Goal: Information Seeking & Learning: Learn about a topic

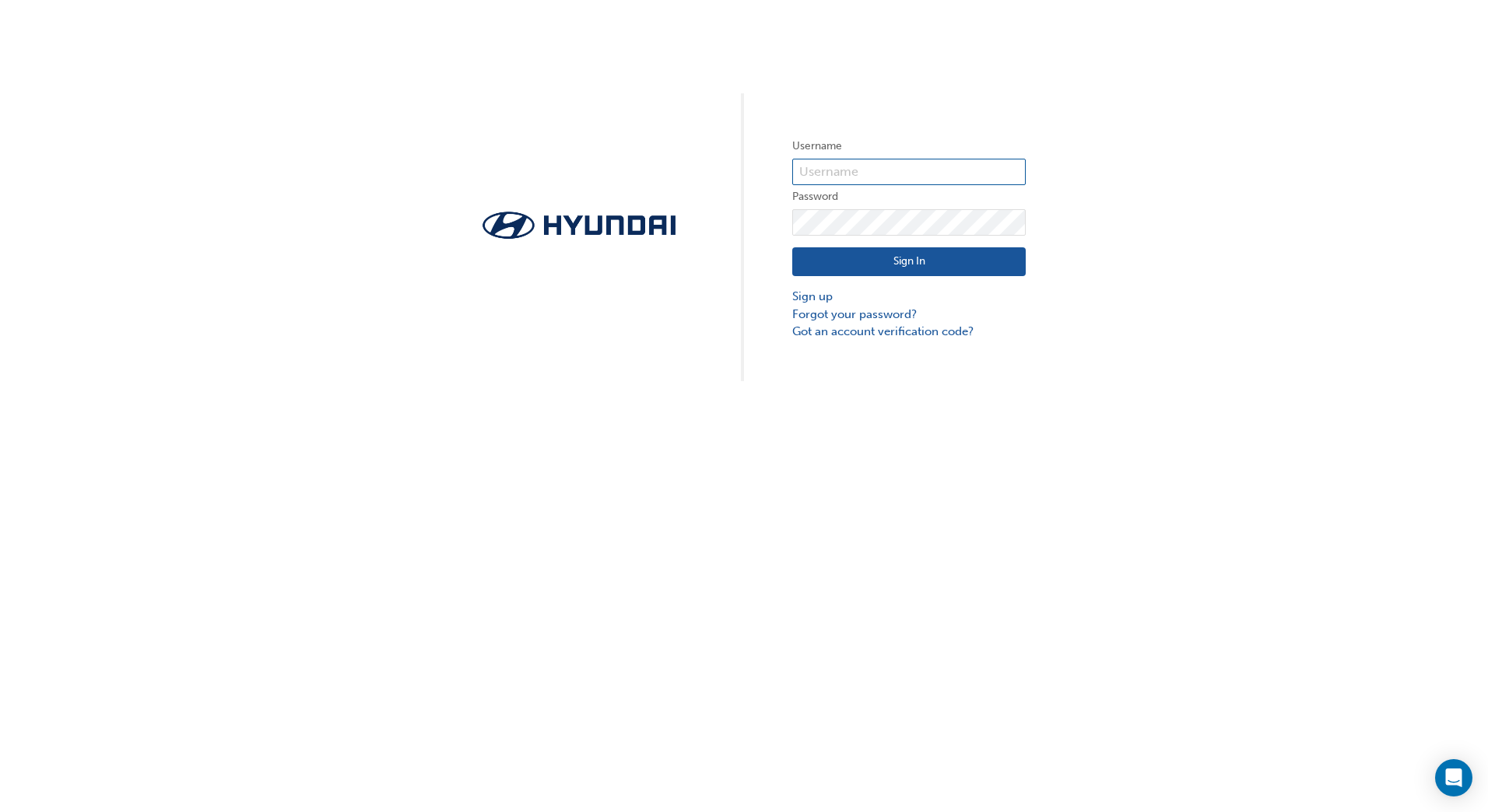
type input "23391"
click at [837, 269] on button "Sign In" at bounding box center [909, 262] width 233 height 29
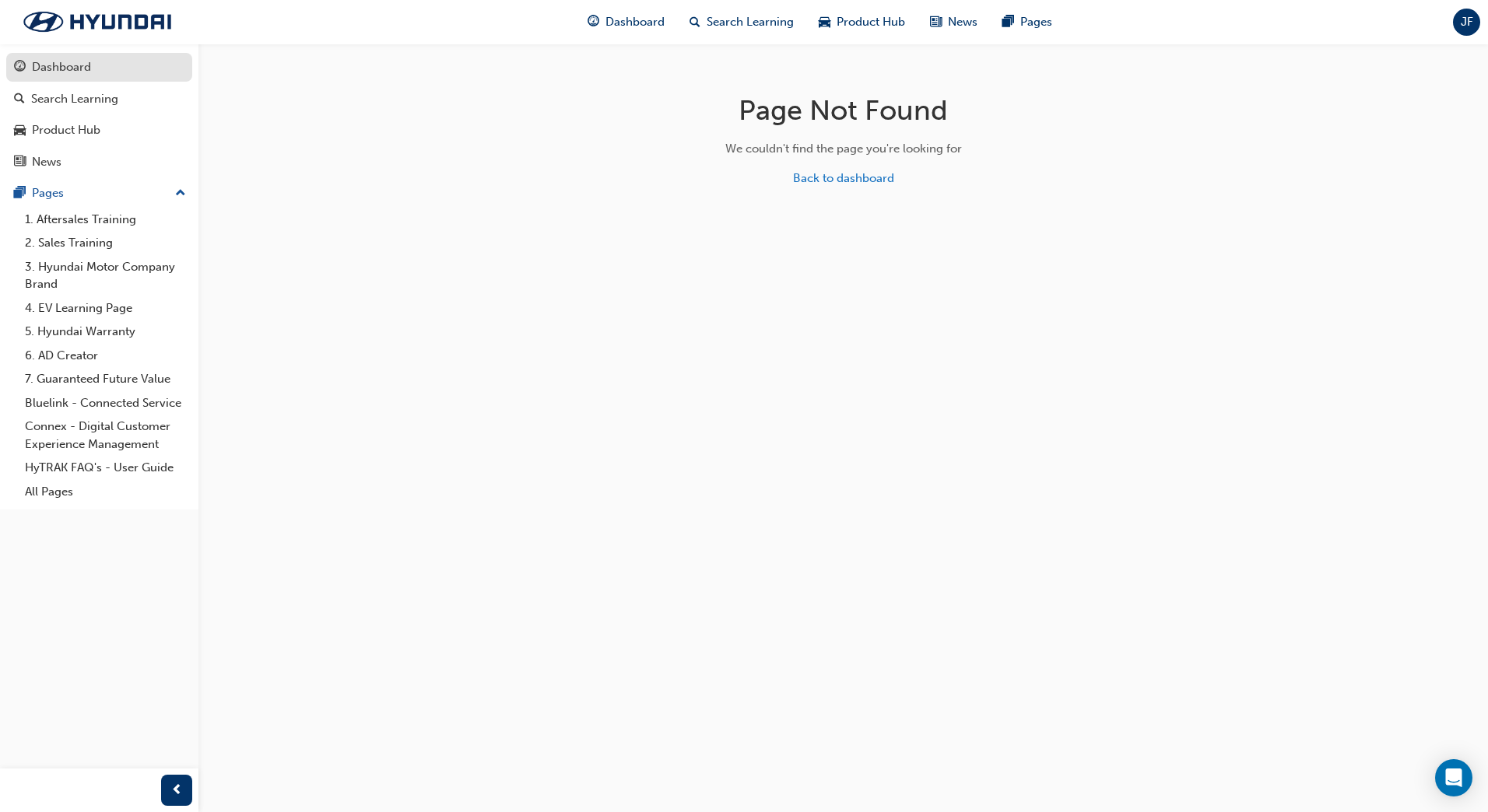
click at [115, 69] on div "Dashboard" at bounding box center [99, 67] width 171 height 20
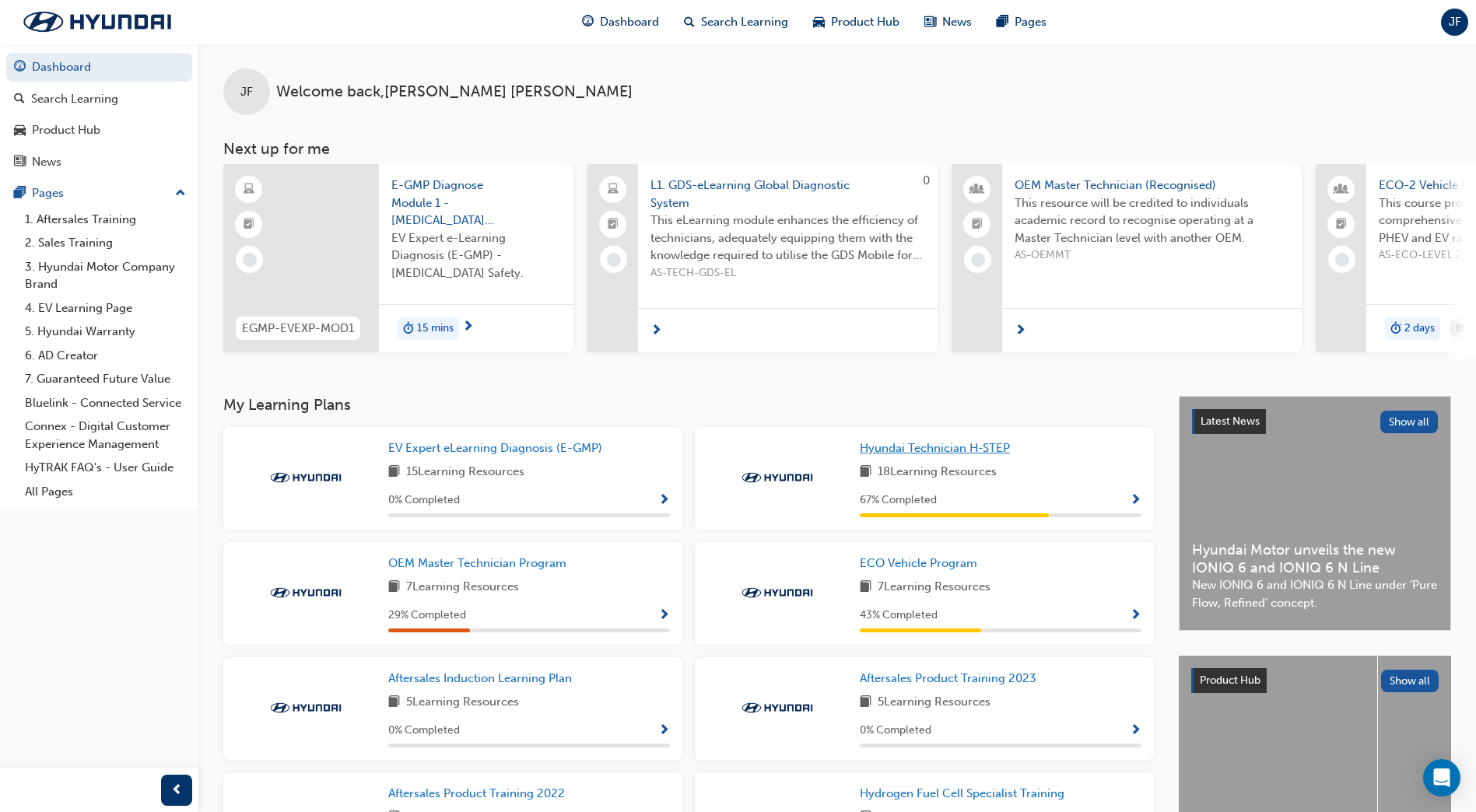
click at [892, 453] on span "Hyundai Technician H-STEP" at bounding box center [934, 448] width 150 height 14
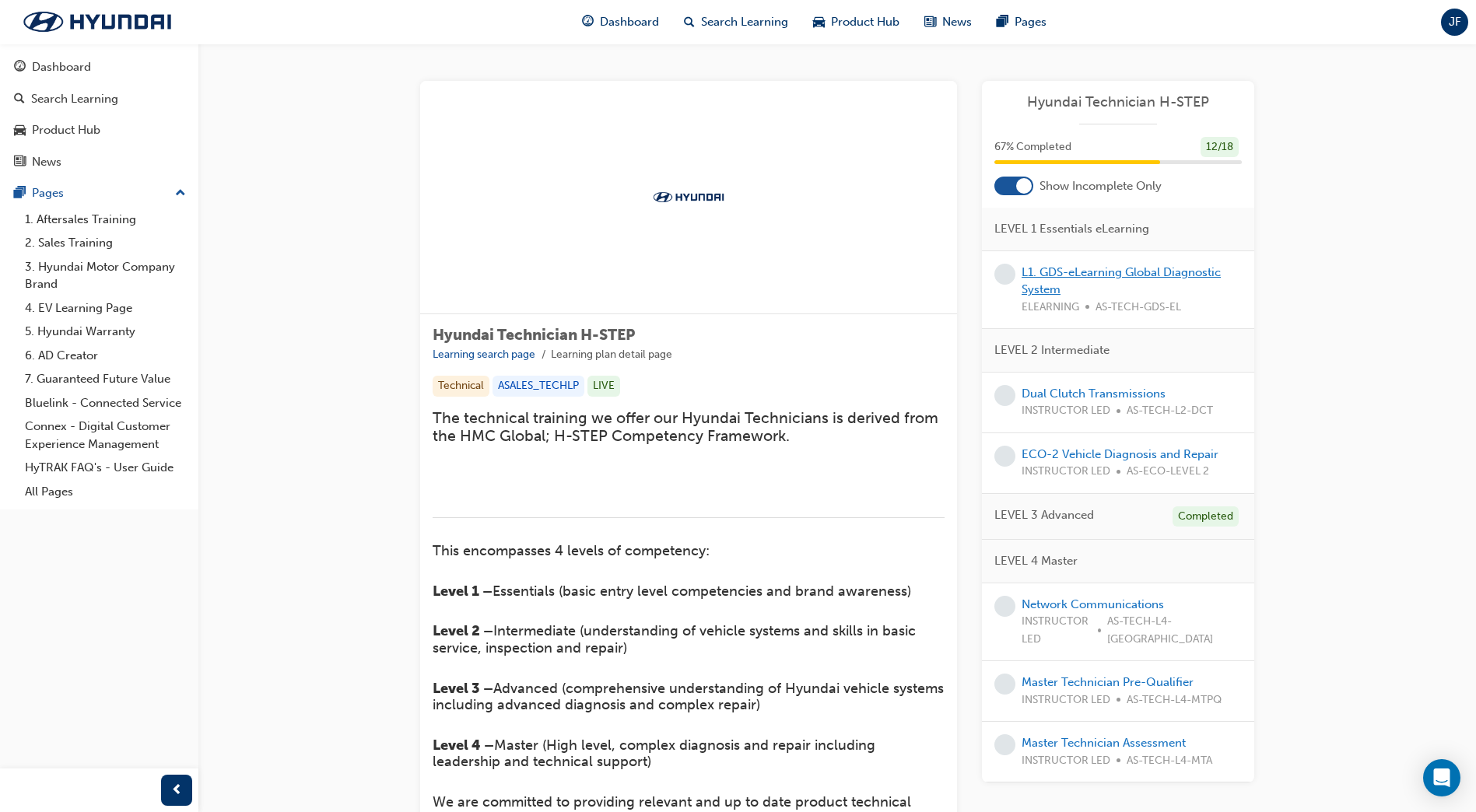
click at [1111, 274] on link "L1. GDS-eLearning Global Diagnostic System" at bounding box center [1121, 282] width 199 height 32
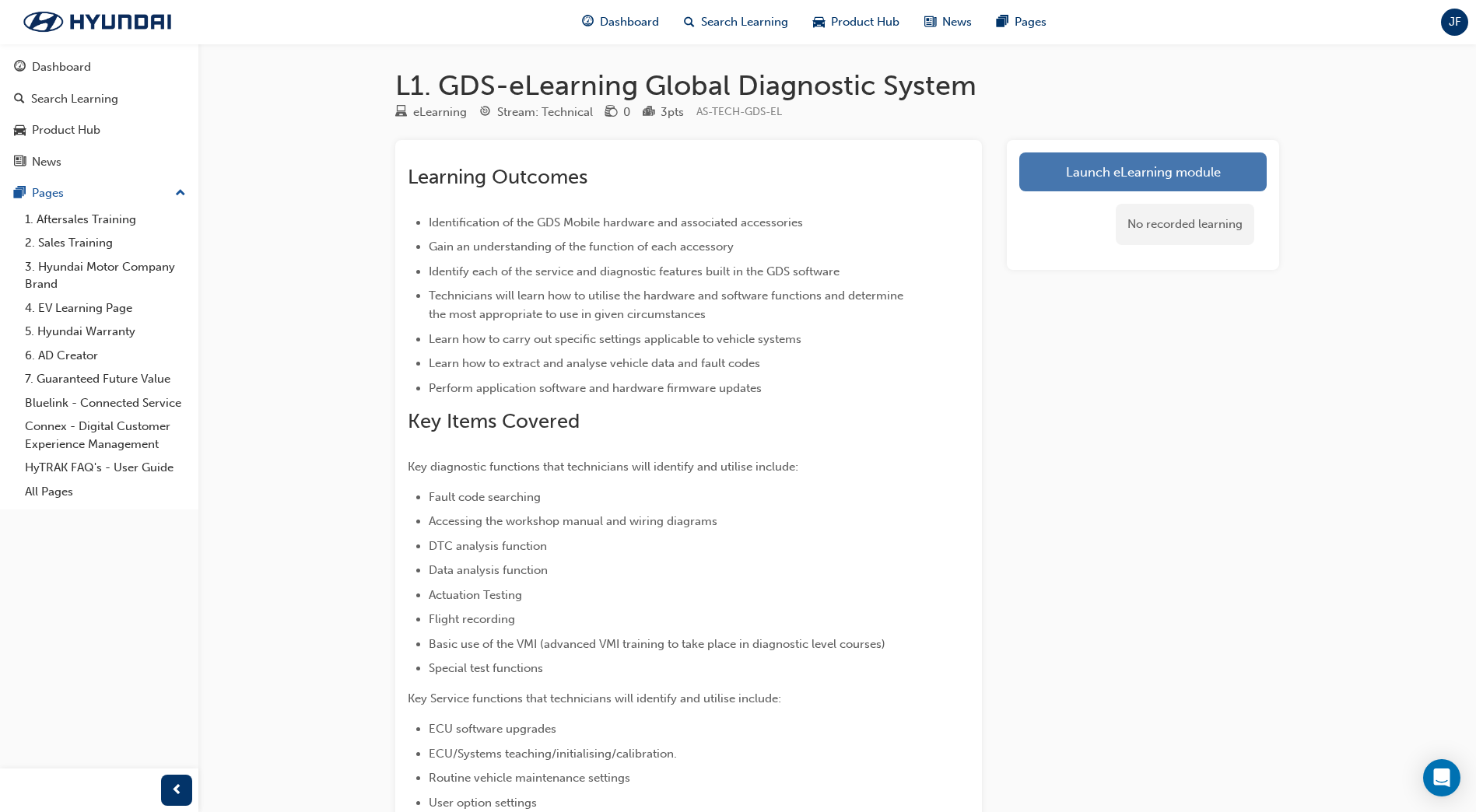
click at [1033, 168] on link "Launch eLearning module" at bounding box center [1143, 171] width 247 height 39
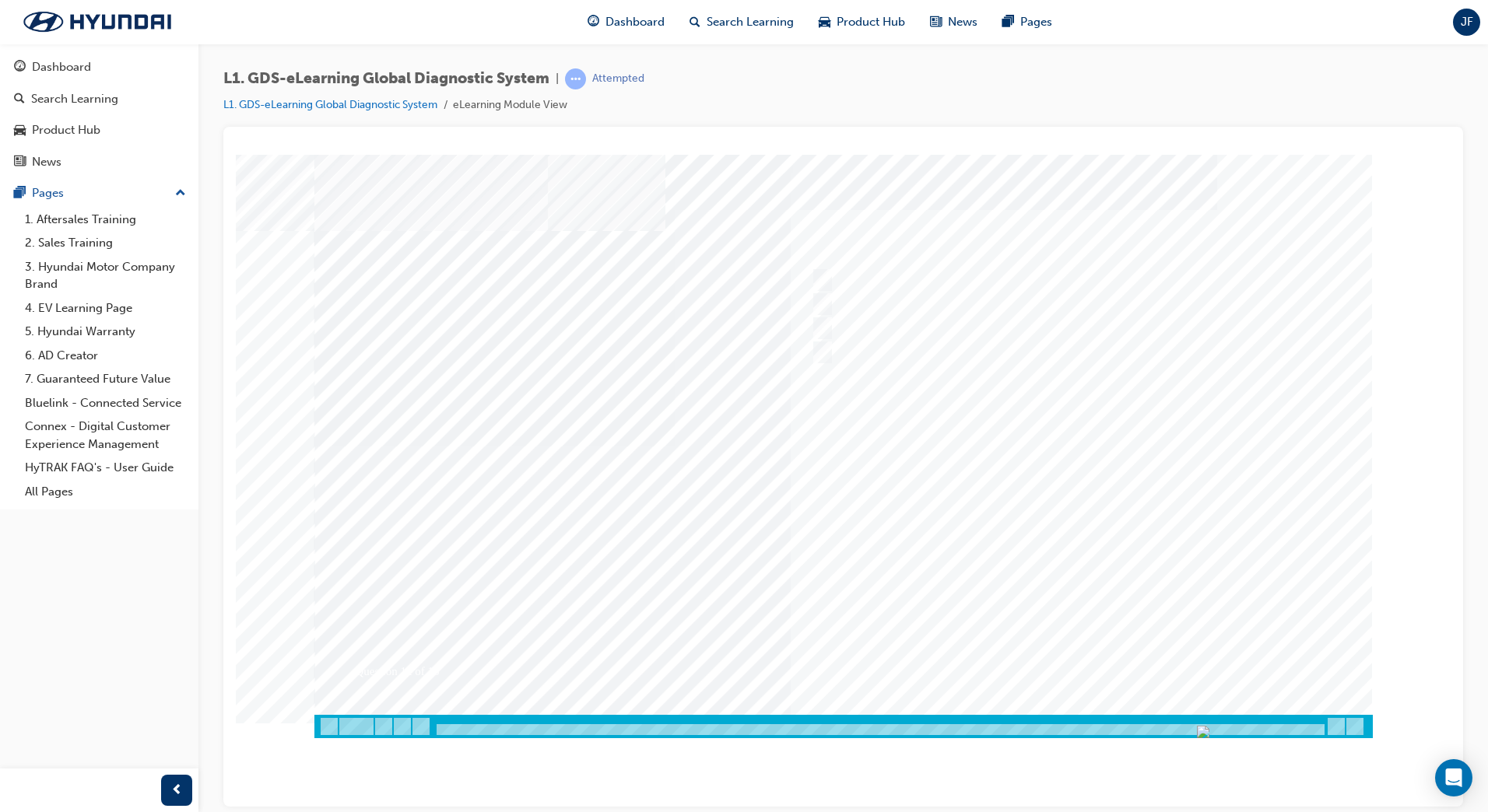
drag, startPoint x: 439, startPoint y: 728, endPoint x: 1334, endPoint y: 716, distance: 895.1
click at [1334, 716] on div at bounding box center [843, 726] width 1058 height 23
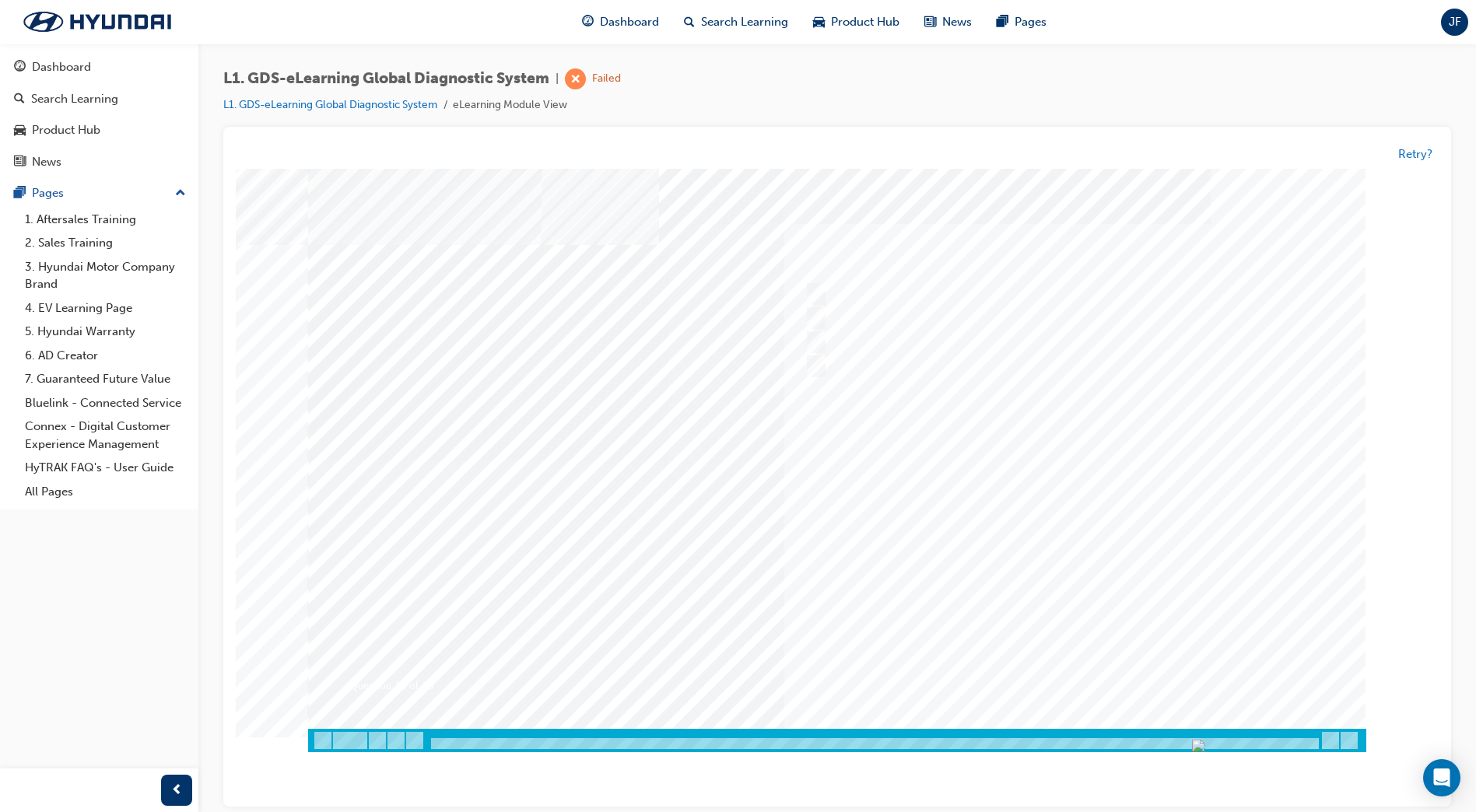
click at [1290, 739] on div at bounding box center [873, 745] width 891 height 13
click at [1317, 744] on div at bounding box center [873, 745] width 891 height 13
click at [1302, 743] on div at bounding box center [873, 745] width 891 height 13
drag, startPoint x: 1315, startPoint y: 744, endPoint x: 1229, endPoint y: 748, distance: 86.1
click at [1229, 748] on div at bounding box center [873, 745] width 891 height 13
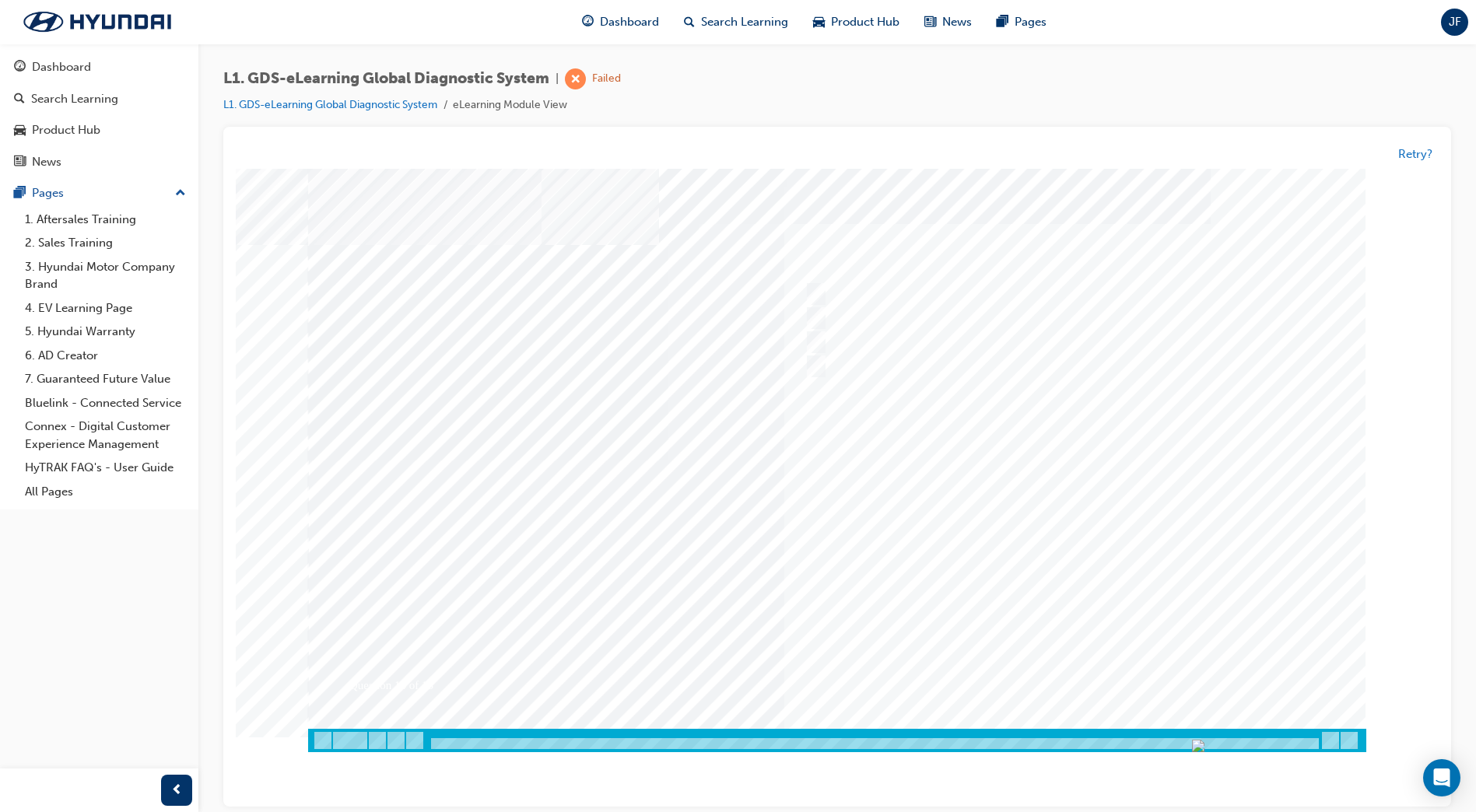
click at [1287, 745] on div at bounding box center [873, 745] width 891 height 13
click at [1256, 744] on div at bounding box center [873, 745] width 891 height 13
click at [1325, 745] on div at bounding box center [837, 740] width 1058 height 23
click at [1418, 153] on button "Retry?" at bounding box center [1415, 154] width 34 height 18
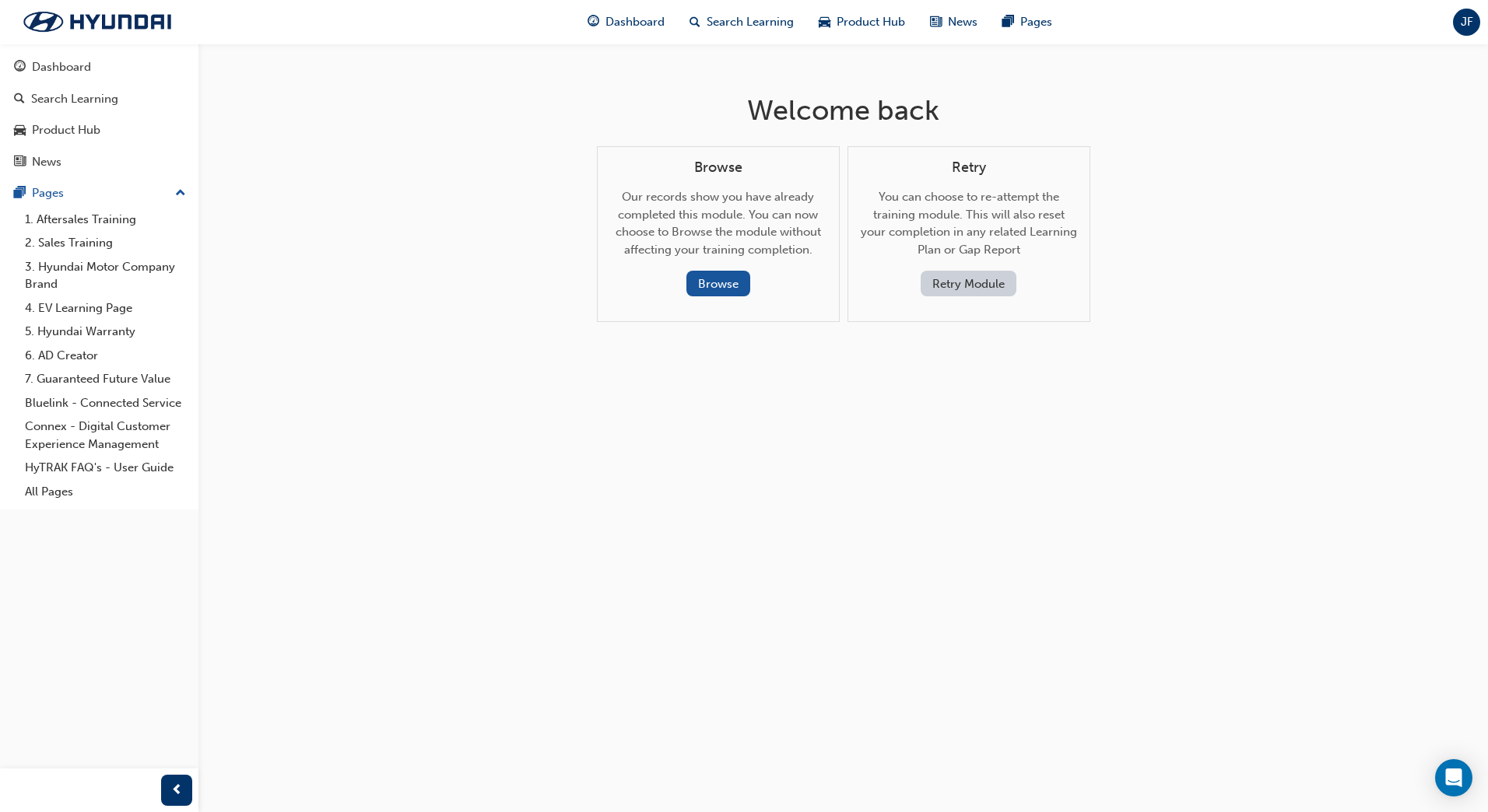
click at [961, 291] on button "Retry Module" at bounding box center [968, 283] width 96 height 25
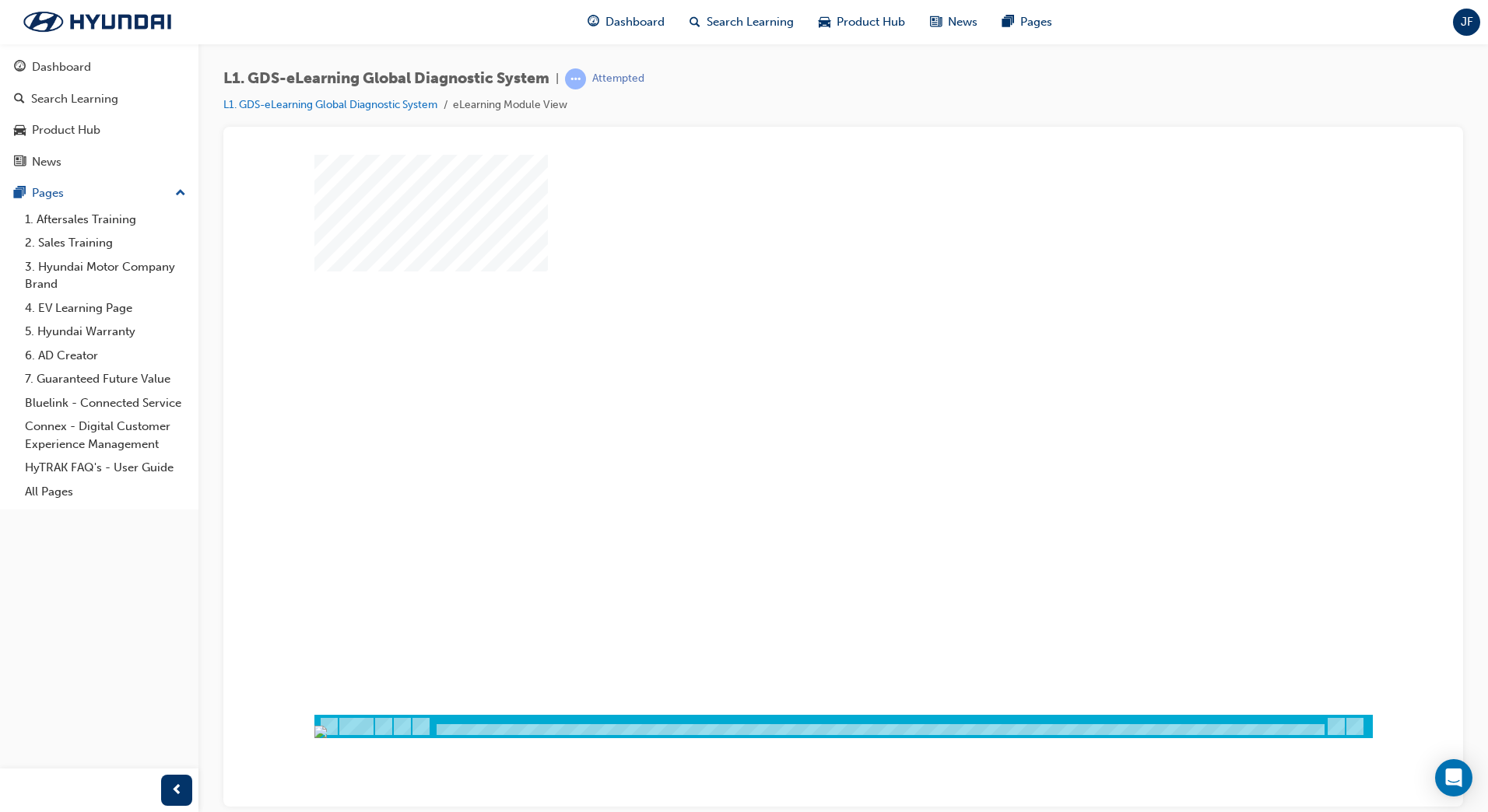
click at [466, 726] on div at bounding box center [879, 730] width 891 height 13
click at [799, 389] on div "play" at bounding box center [799, 389] width 0 height 0
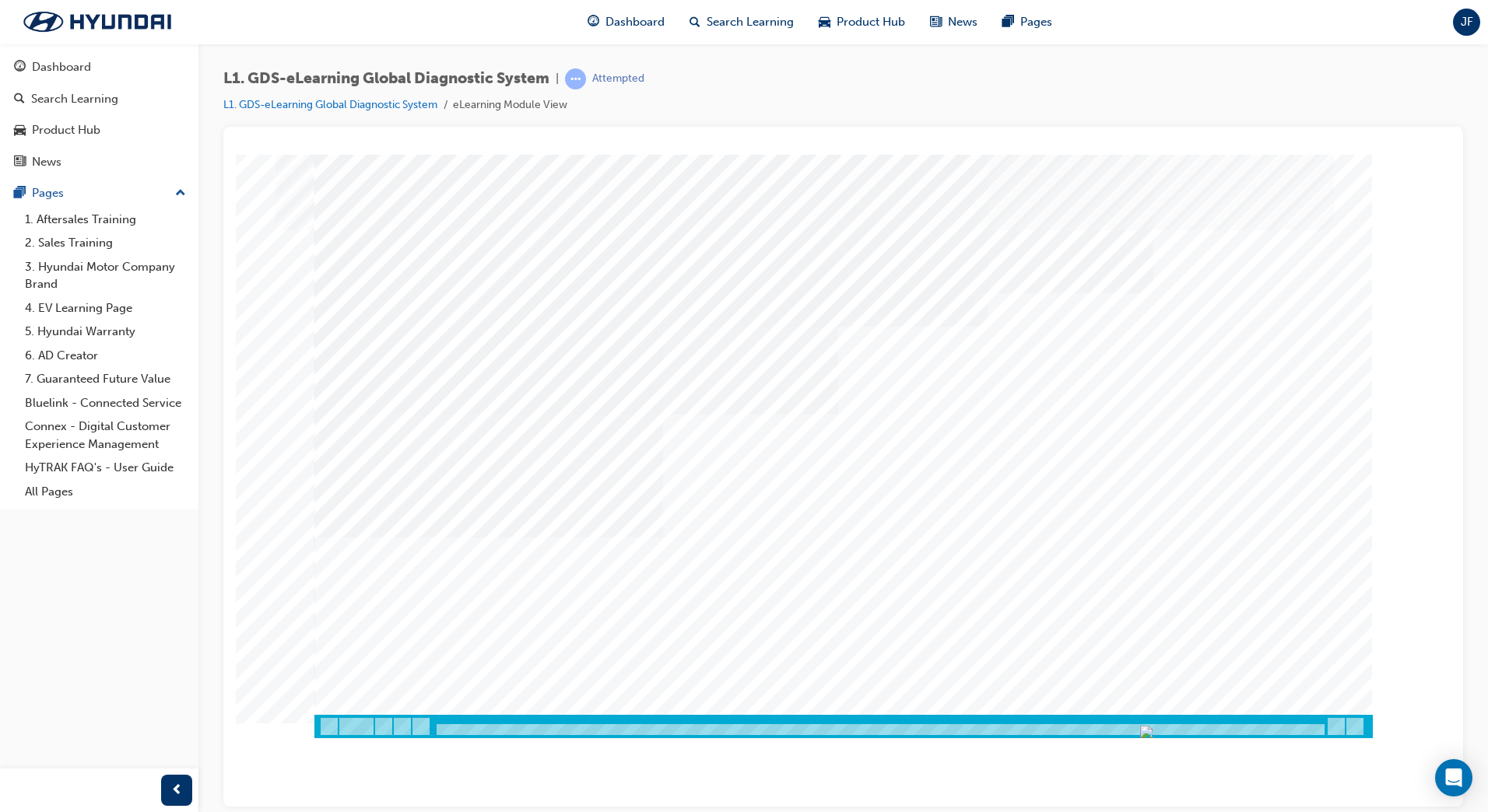
drag, startPoint x: 437, startPoint y: 730, endPoint x: 1263, endPoint y: 732, distance: 826.0
click at [1152, 732] on img "Progress, Slide 1 of 83" at bounding box center [1146, 731] width 13 height 13
drag, startPoint x: 1271, startPoint y: 729, endPoint x: 1310, endPoint y: 731, distance: 39.1
click at [1199, 731] on img "Progress, Slide 1 of 83" at bounding box center [1193, 731] width 13 height 13
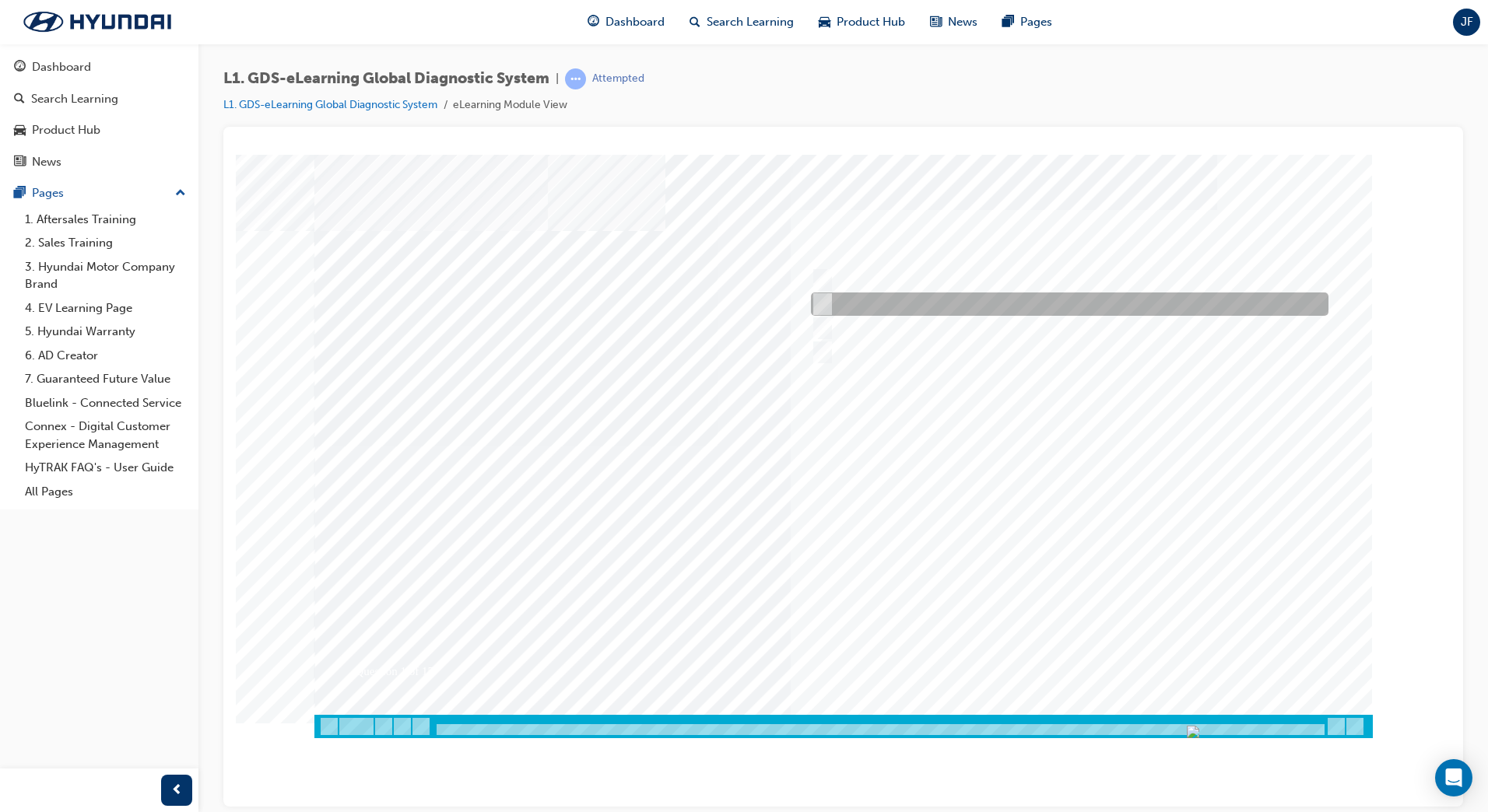
click at [825, 299] on input "Six" at bounding box center [819, 304] width 17 height 17
radio input "true"
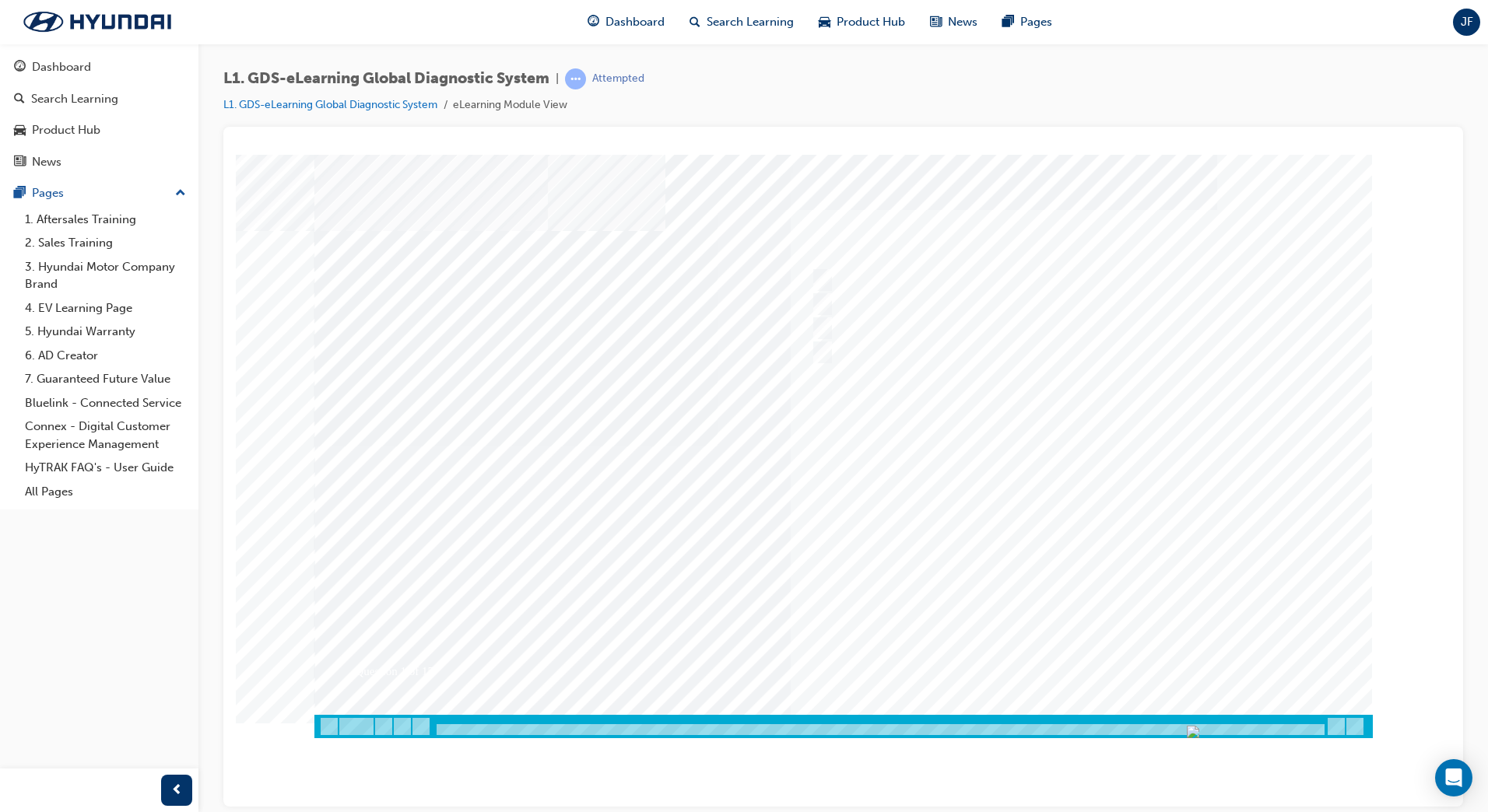
click at [1112, 654] on div at bounding box center [843, 446] width 1058 height 584
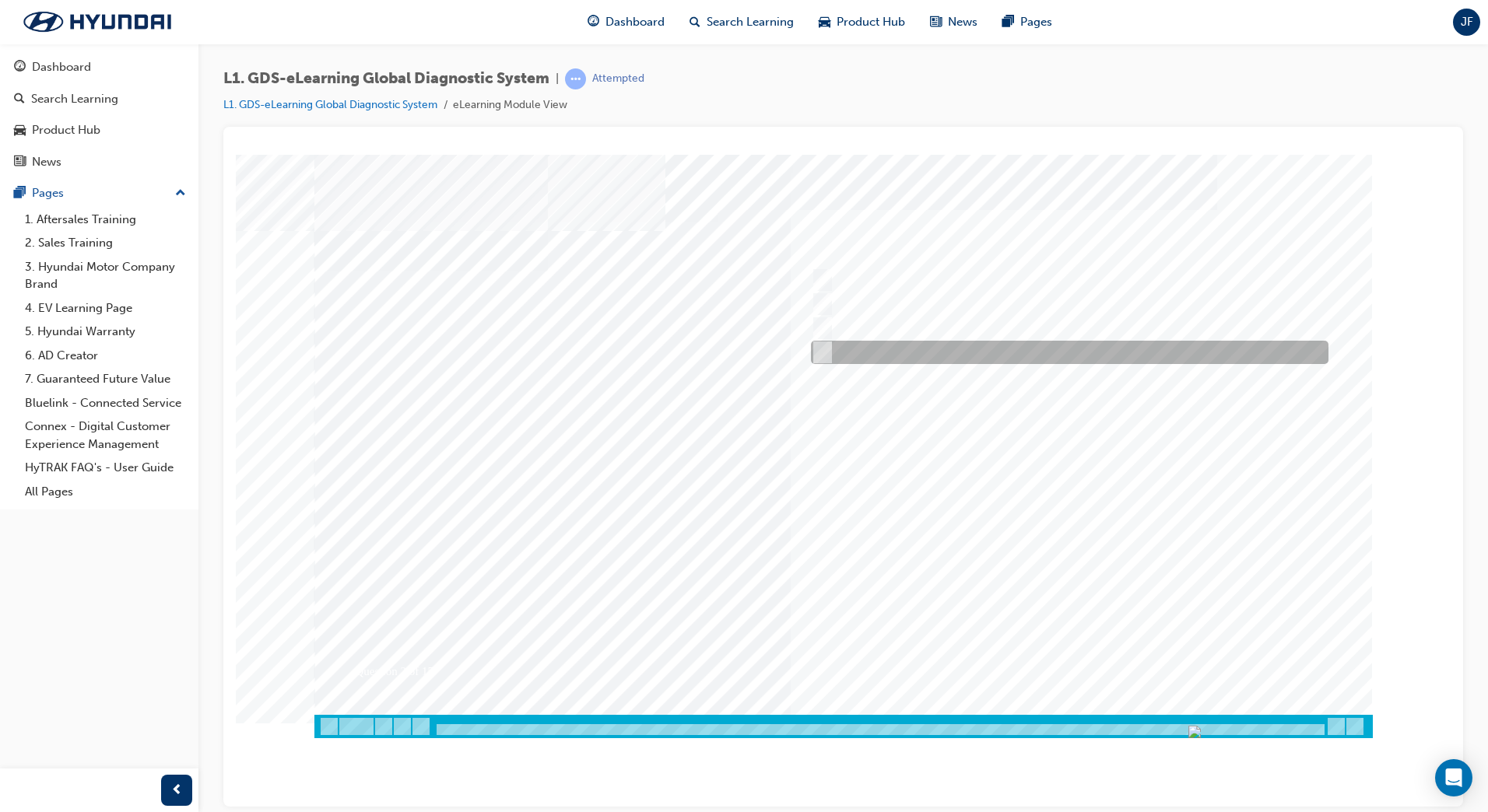
click at [825, 348] on input "Notification on a new update" at bounding box center [819, 353] width 17 height 17
radio input "true"
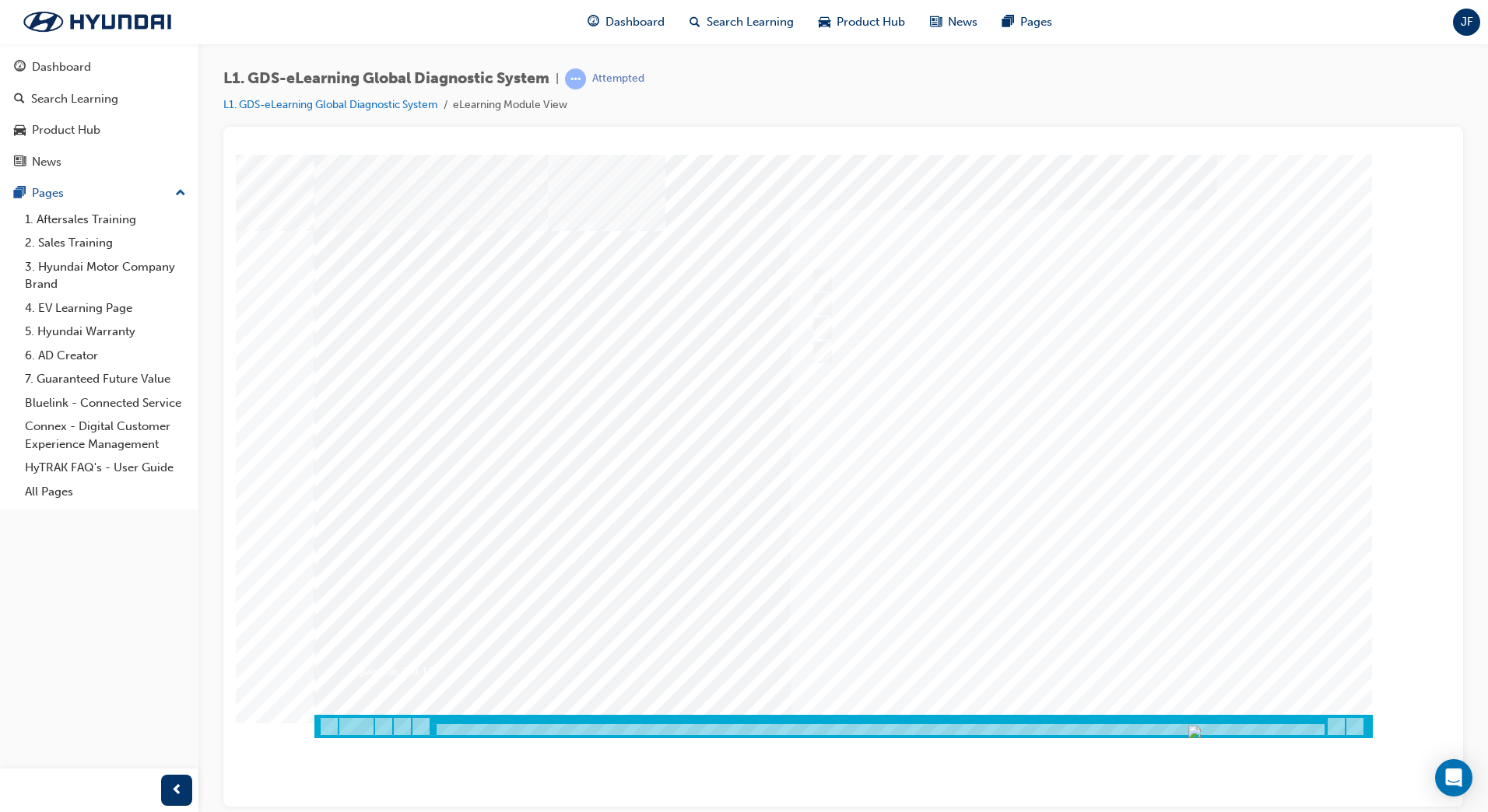
click at [1057, 656] on div at bounding box center [843, 446] width 1058 height 584
click at [818, 326] on input "Fault Code Searching" at bounding box center [819, 328] width 17 height 17
checkbox input "true"
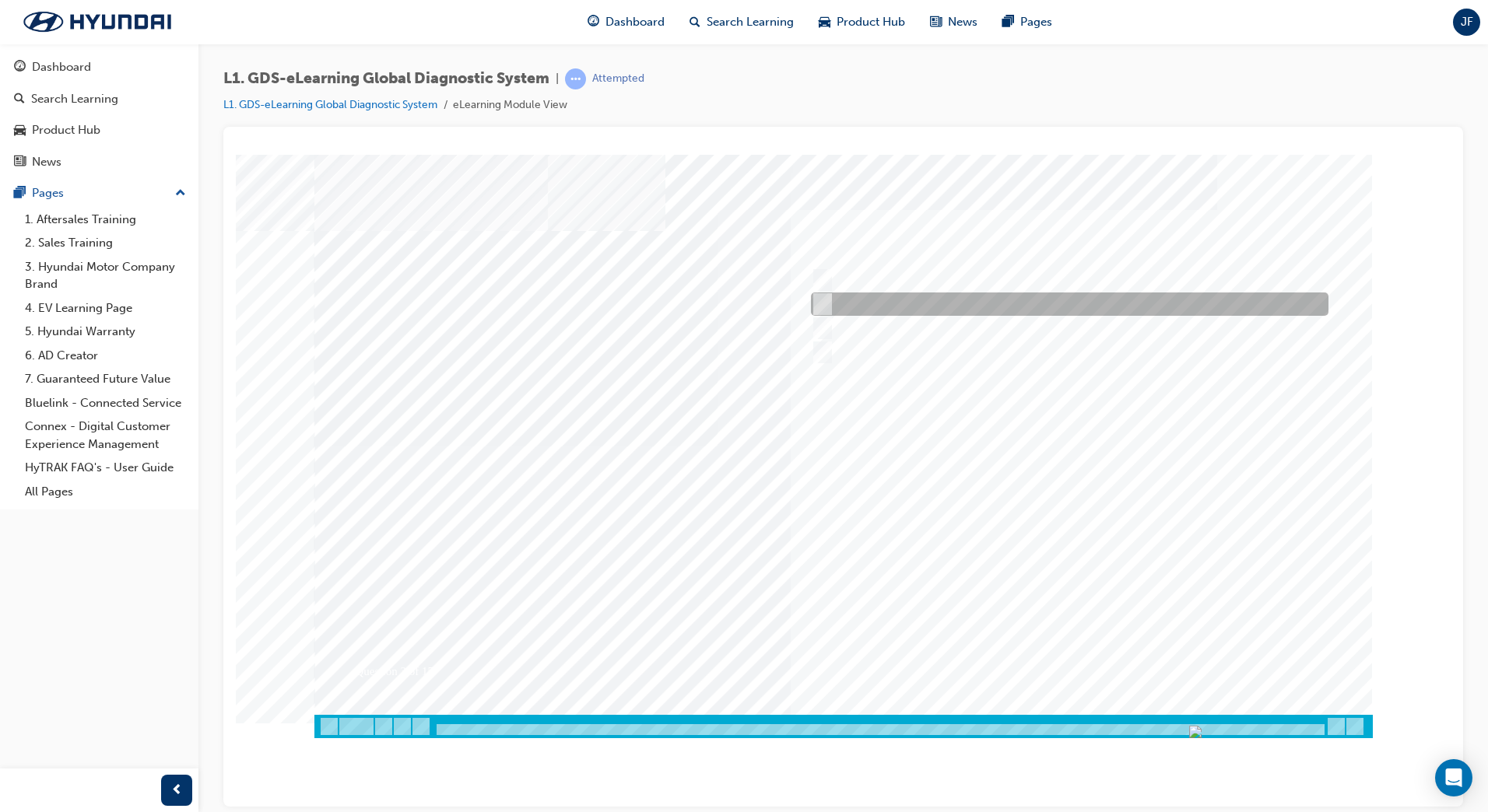
click at [831, 308] on div at bounding box center [1065, 304] width 517 height 23
checkbox input "true"
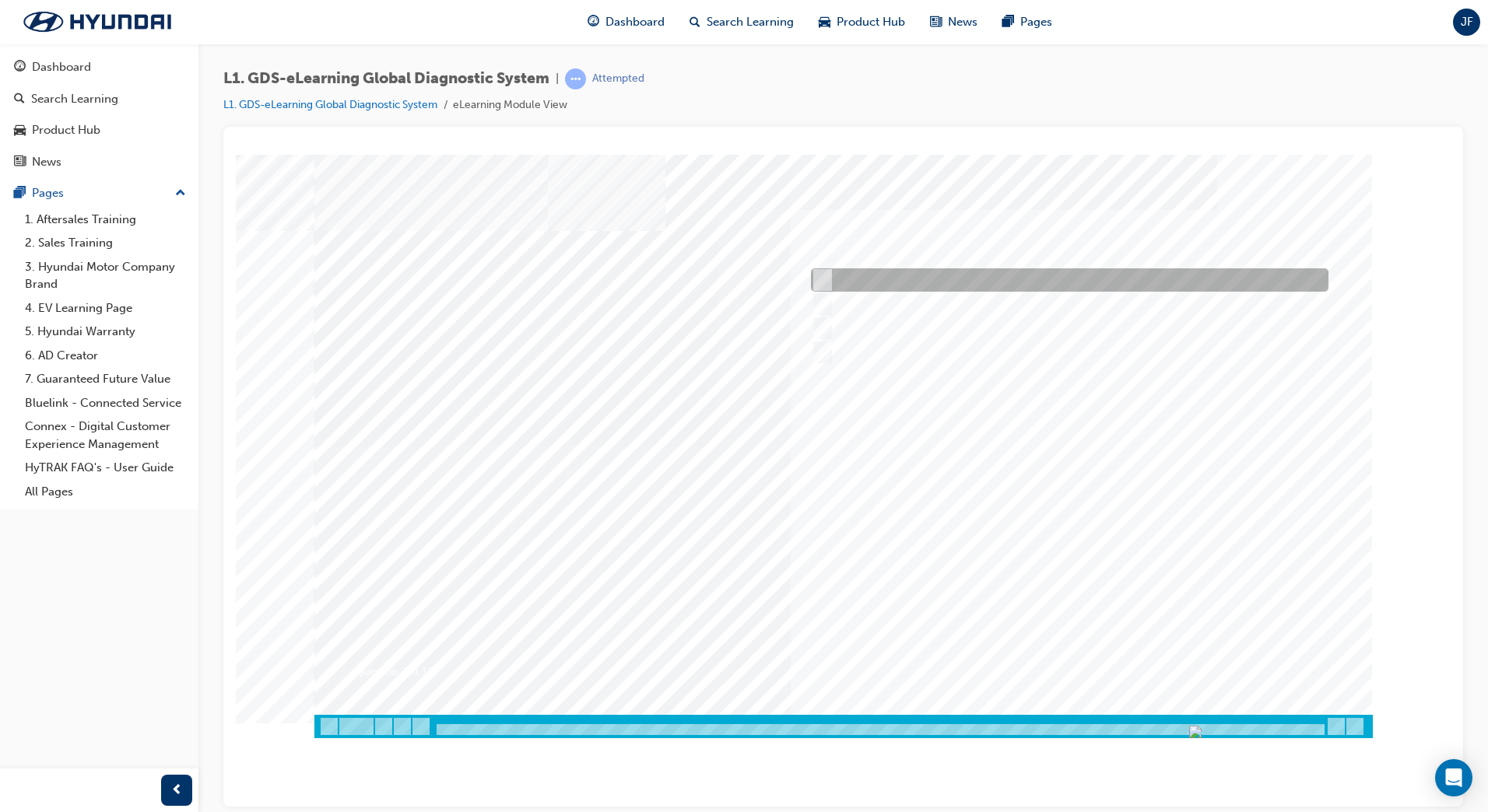
click at [826, 285] on input "Smart EV Solution" at bounding box center [819, 280] width 17 height 17
checkbox input "true"
click at [983, 610] on div at bounding box center [843, 446] width 1058 height 584
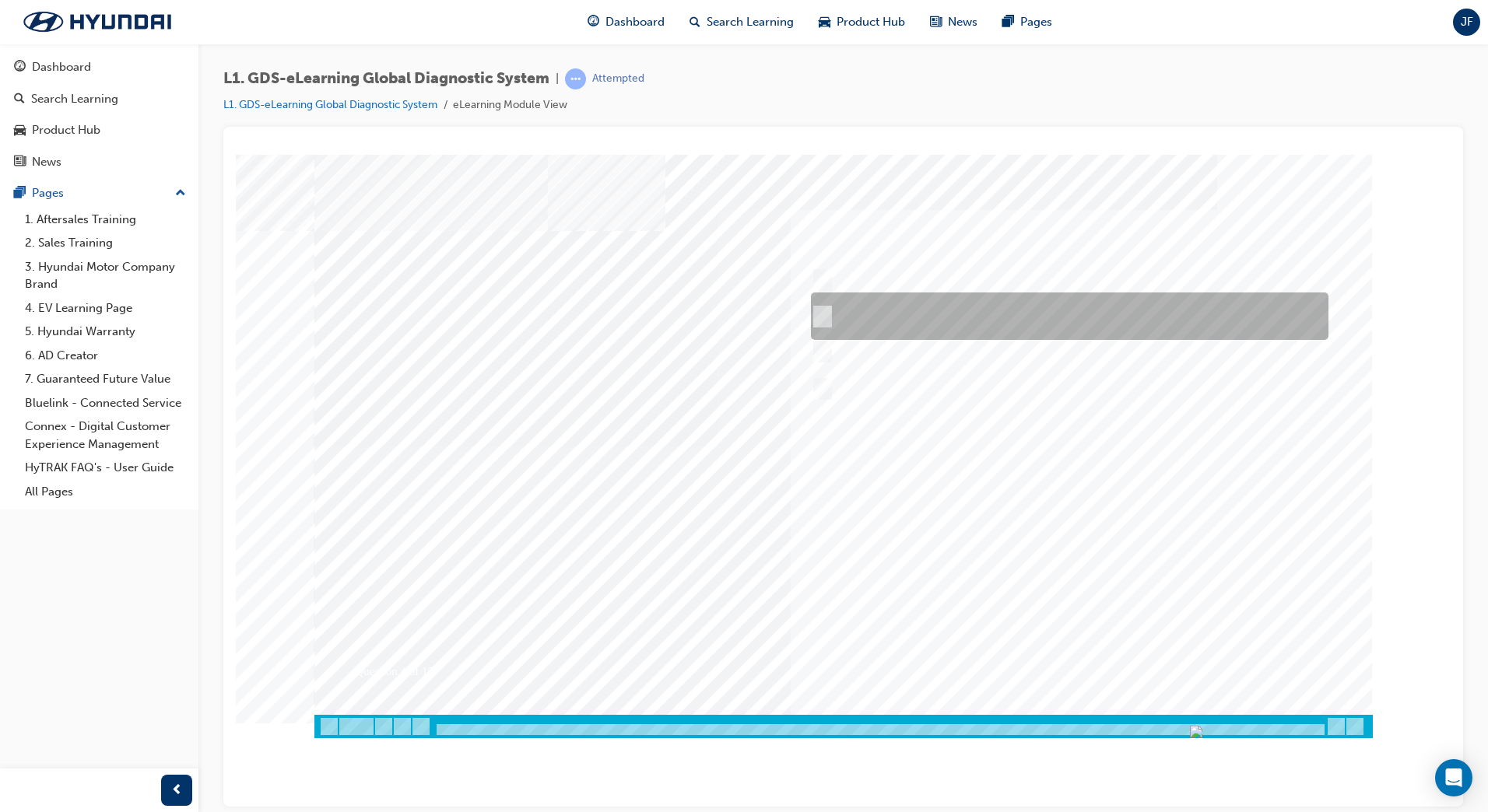
click at [820, 311] on input "START the engine and do not turn the ignition key to the OFF position during th…" at bounding box center [819, 316] width 17 height 17
radio input "true"
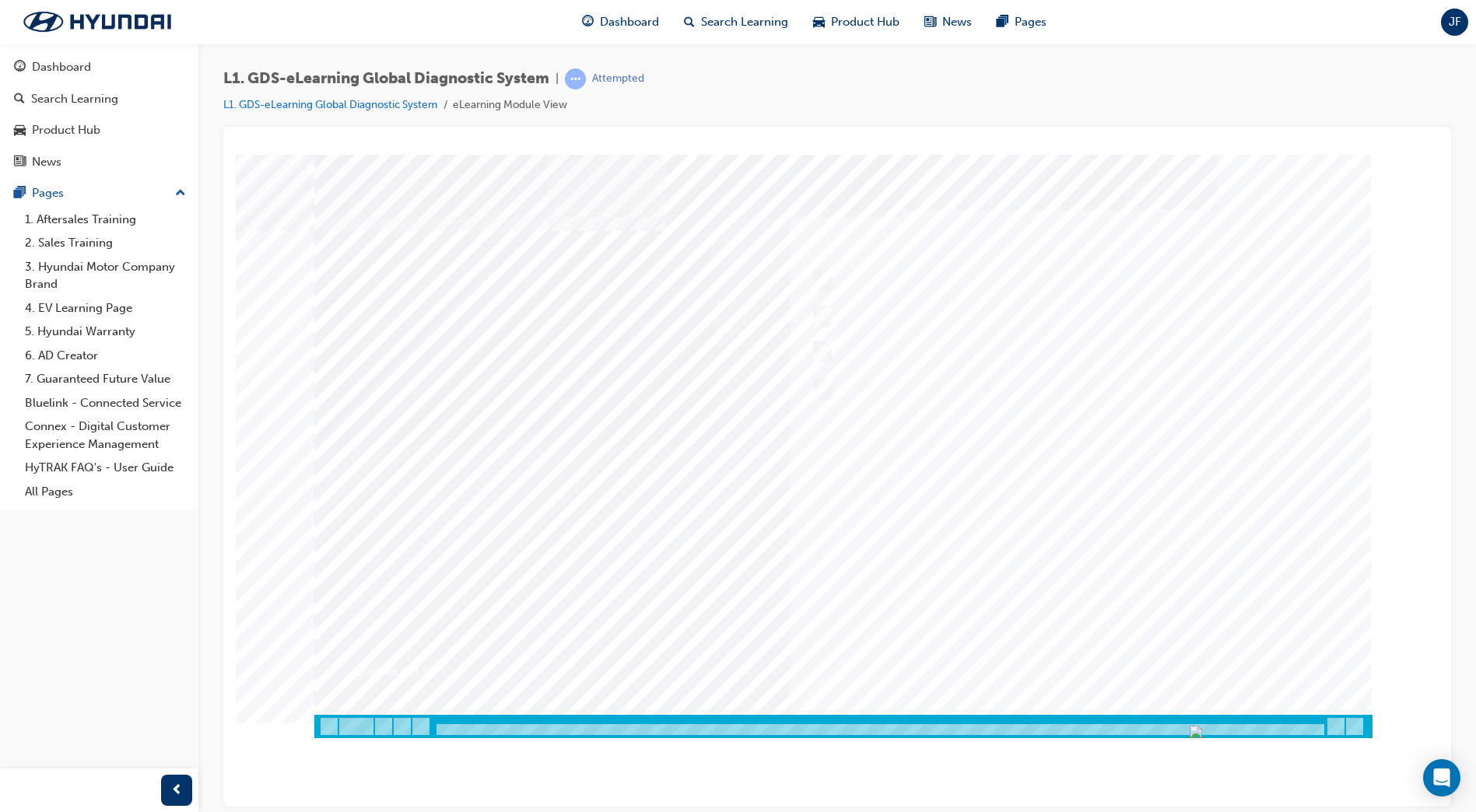
click at [1068, 659] on div at bounding box center [843, 446] width 1058 height 584
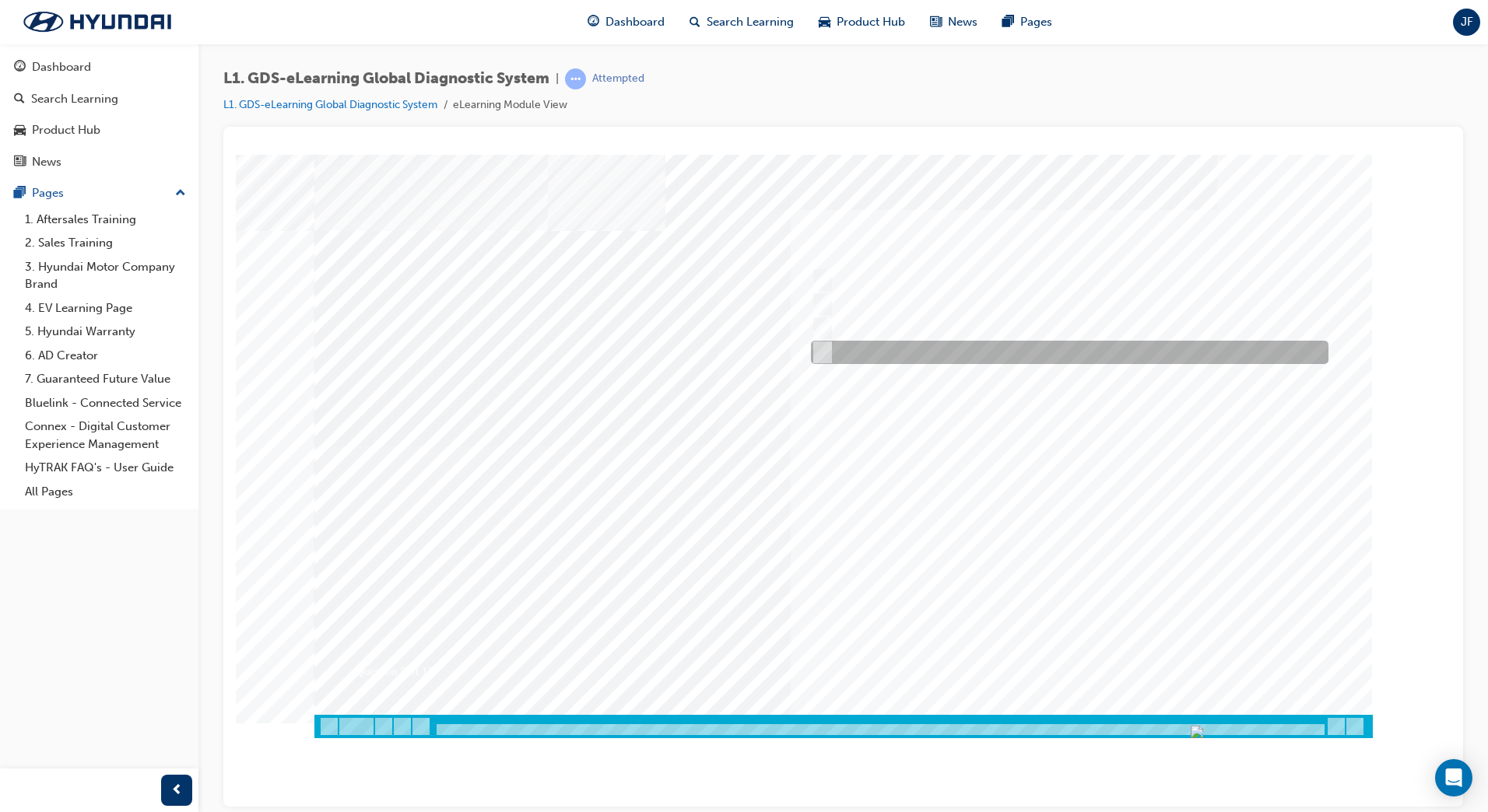
click at [827, 347] on div at bounding box center [1065, 352] width 517 height 23
checkbox input "true"
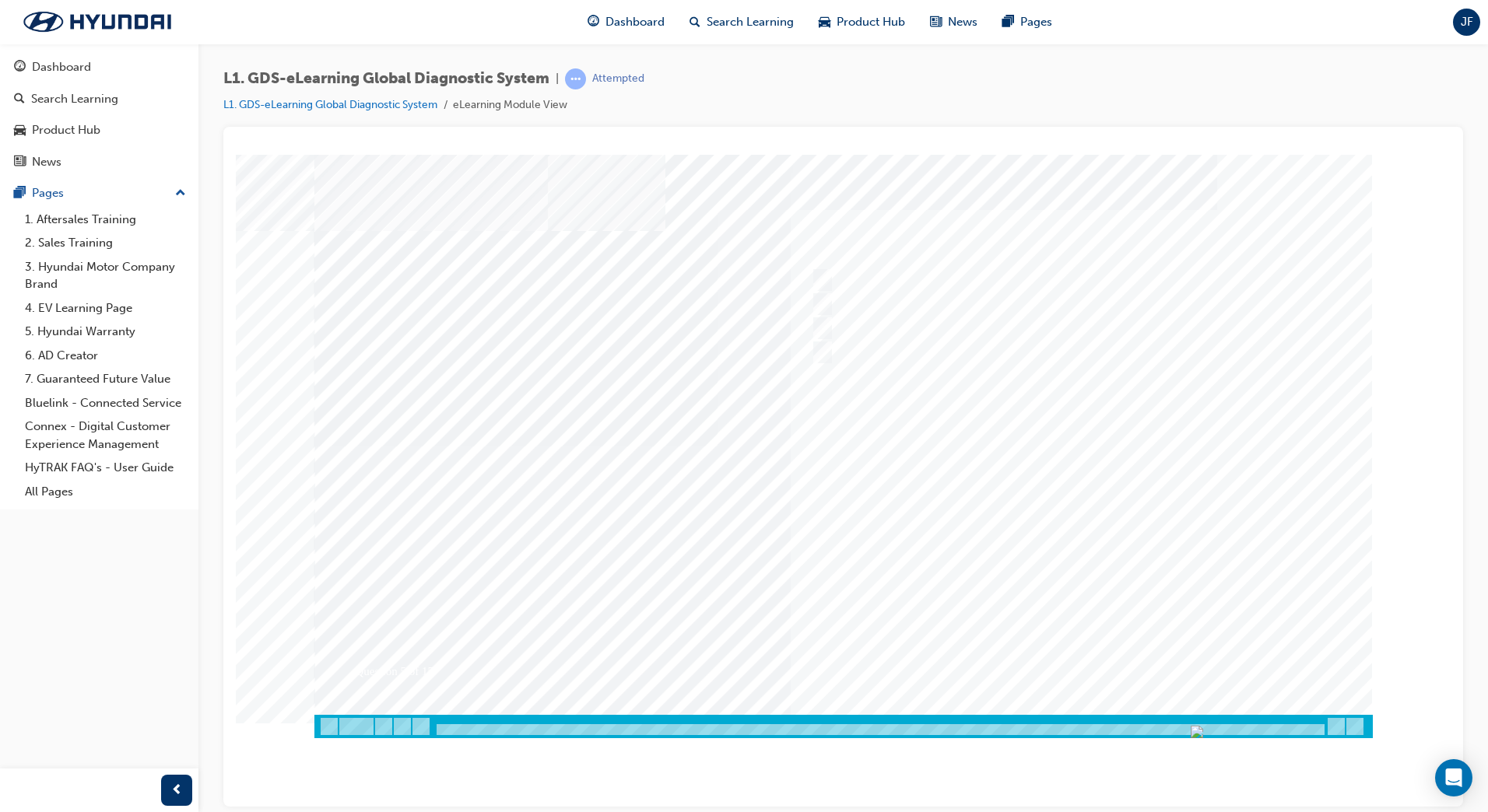
click at [1058, 642] on div at bounding box center [843, 446] width 1058 height 584
